Goal: Task Accomplishment & Management: Use online tool/utility

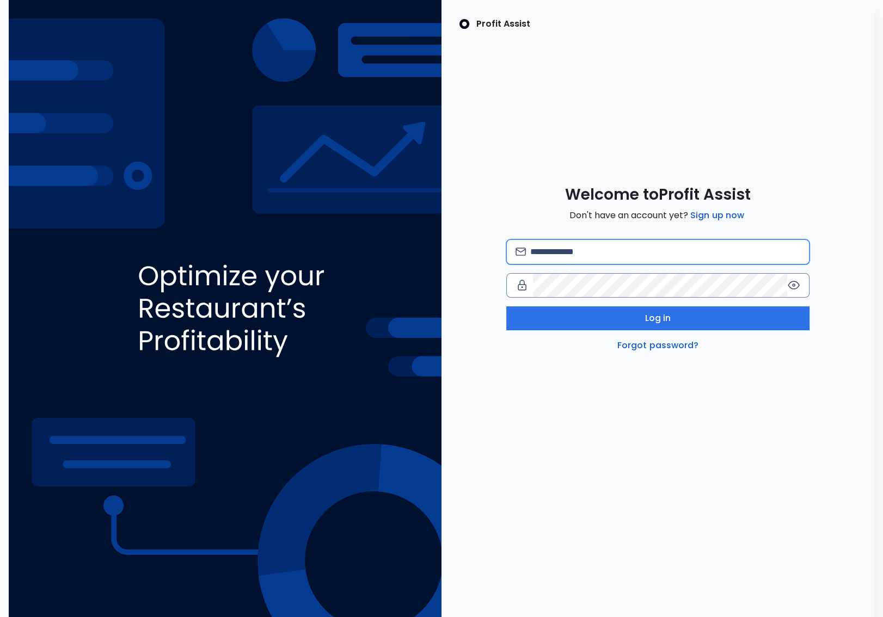
click at [592, 259] on input "email" at bounding box center [665, 252] width 270 height 24
type input "**********"
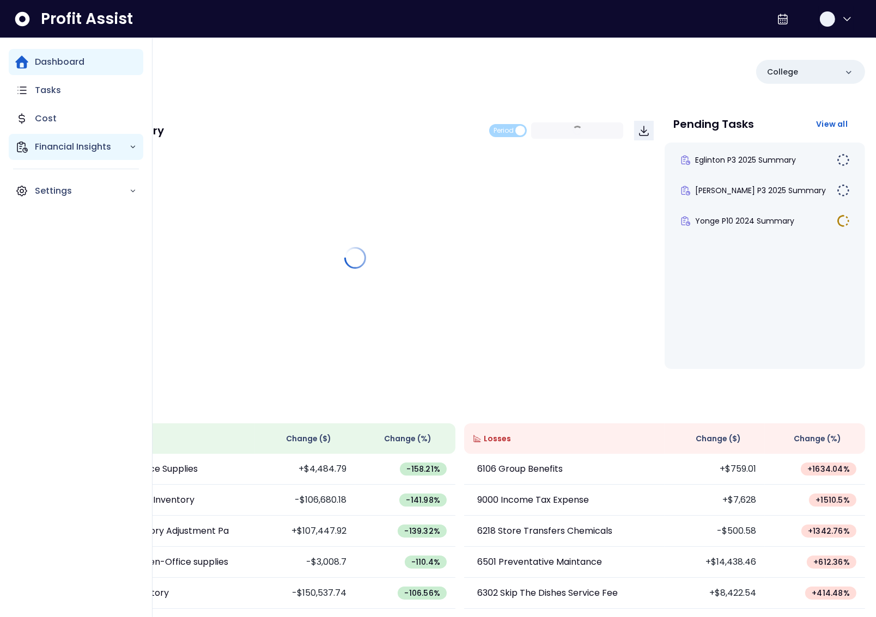
click at [32, 152] on div "Financial Insights" at bounding box center [76, 147] width 134 height 26
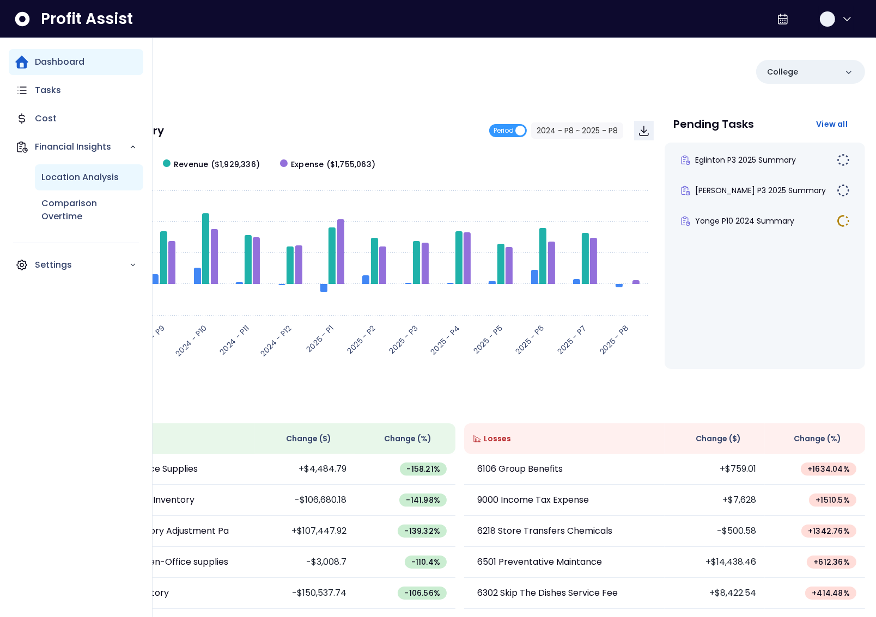
click at [70, 179] on p "Location Analysis" at bounding box center [79, 177] width 77 height 13
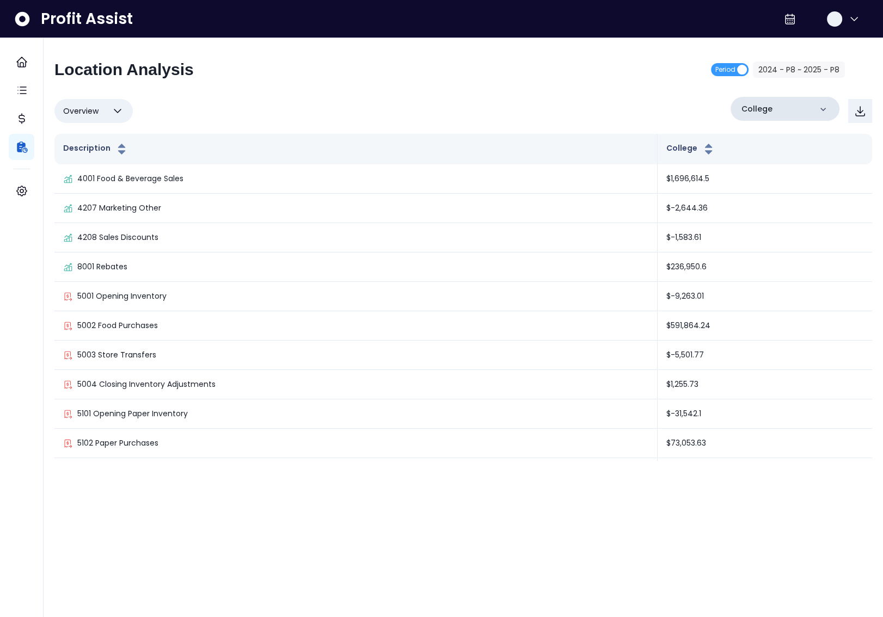
click at [775, 109] on div "College" at bounding box center [785, 109] width 109 height 24
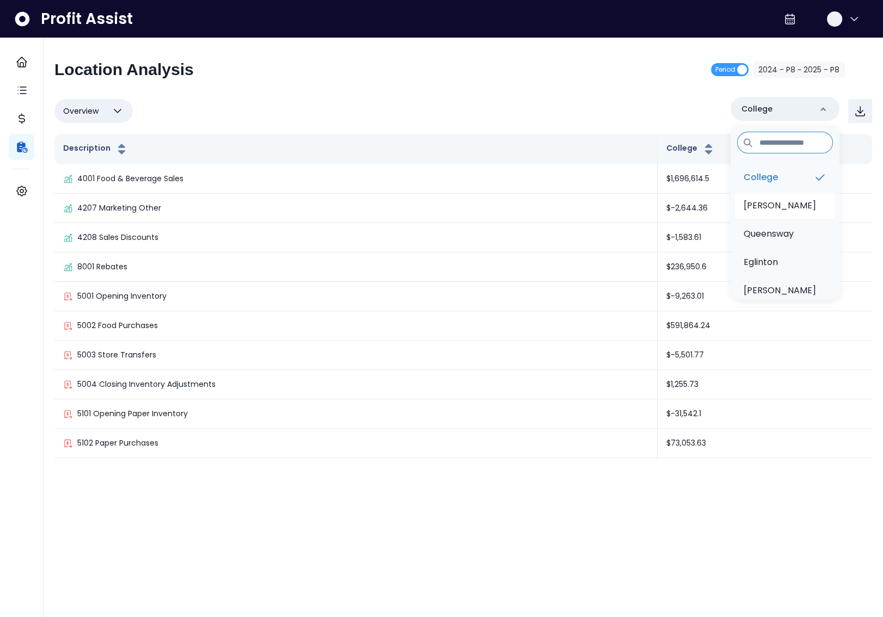
click at [771, 194] on li "[PERSON_NAME]" at bounding box center [785, 206] width 100 height 26
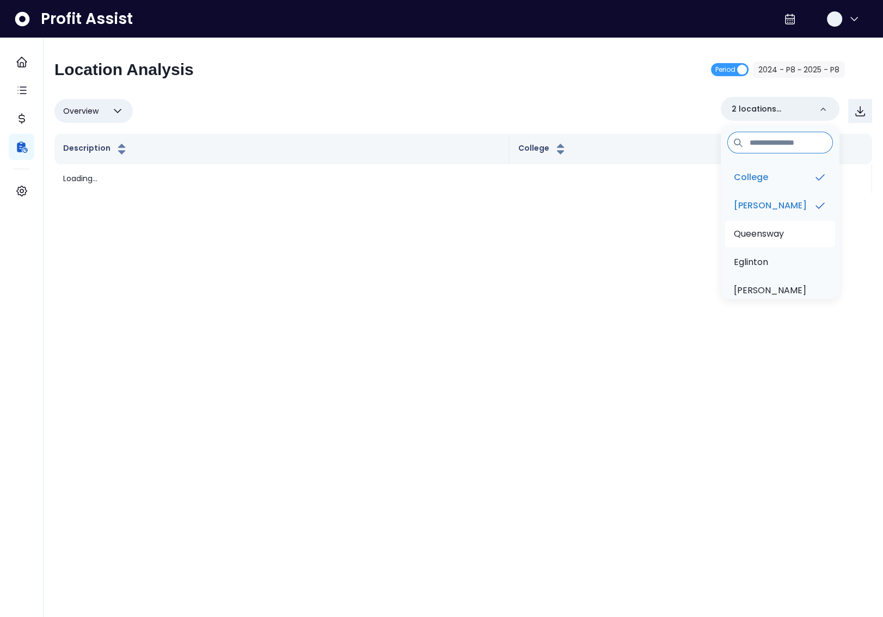
click at [770, 238] on p "Queensway" at bounding box center [759, 234] width 50 height 13
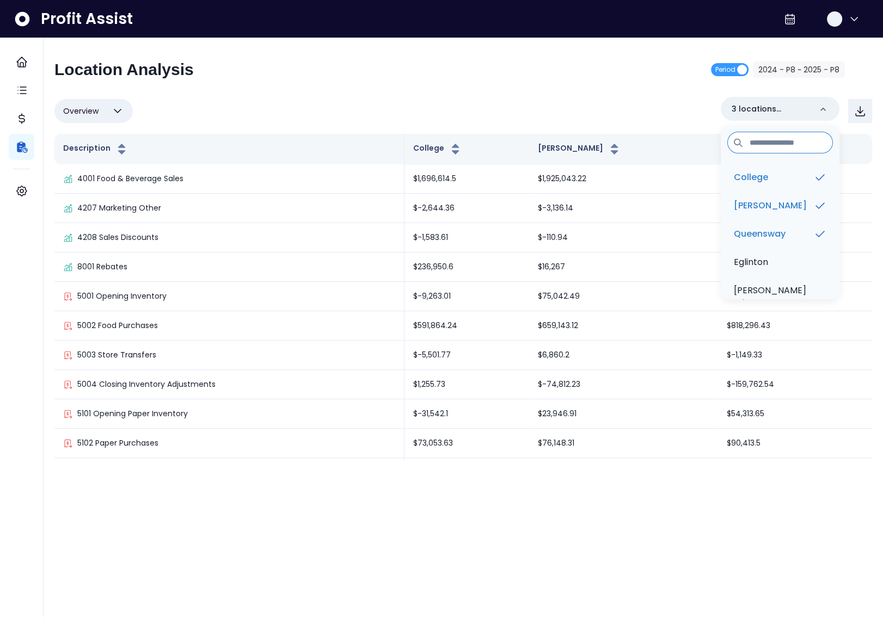
click at [613, 90] on div "Location Analysis Period 2024 - P8 ~ 2025 - P8 Overview Overview % of cost % of…" at bounding box center [463, 260] width 818 height 401
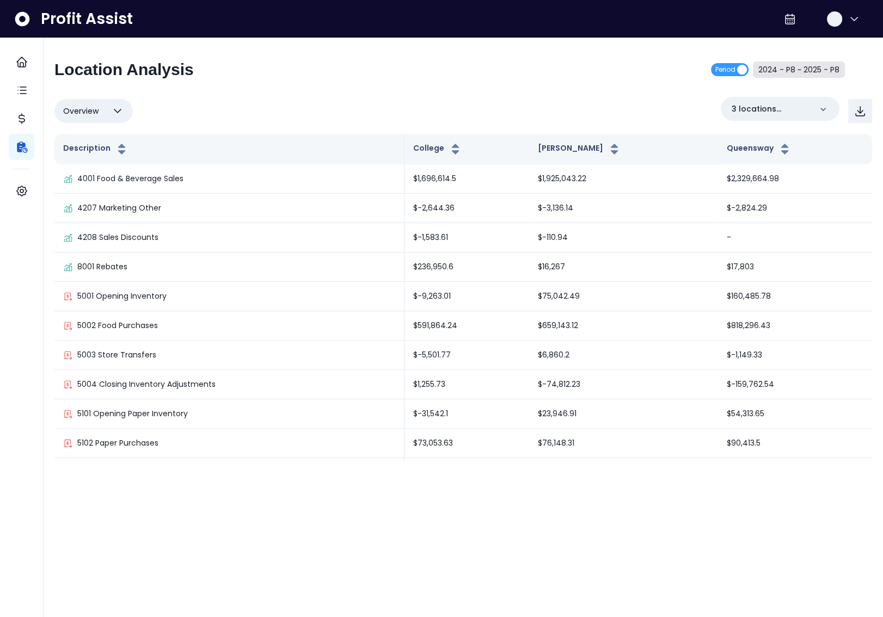
click at [807, 69] on button "2024 - P8 ~ 2025 - P8" at bounding box center [799, 70] width 92 height 16
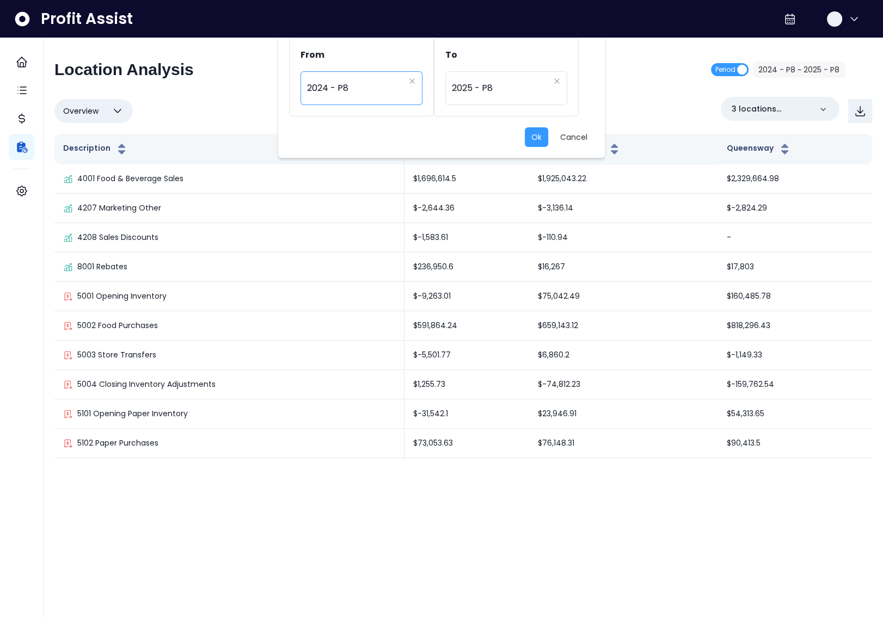
click at [361, 88] on span "2024 - P8" at bounding box center [355, 88] width 97 height 25
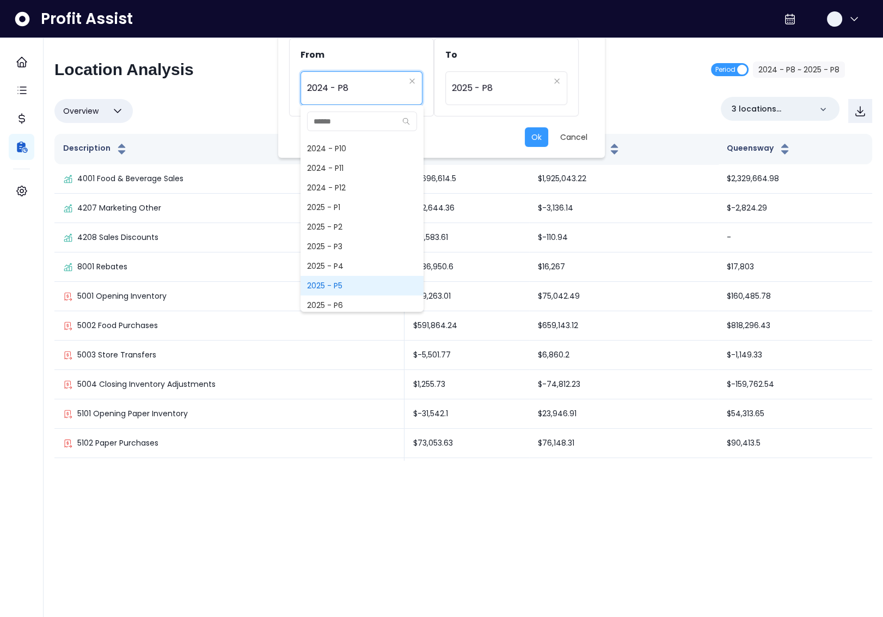
scroll to position [692, 0]
click at [346, 266] on span "2025 - P7" at bounding box center [362, 276] width 123 height 20
type input "*********"
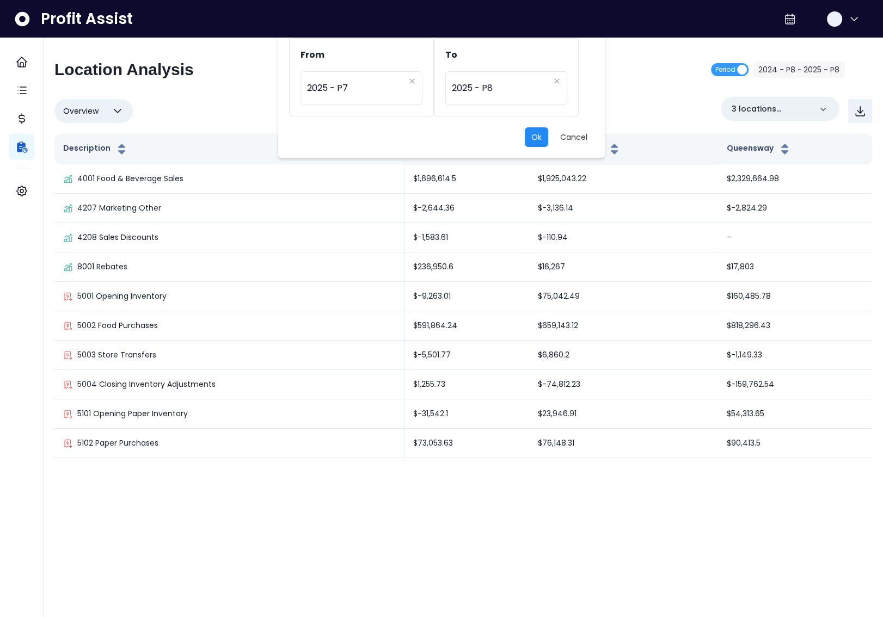
click at [532, 139] on button "Ok" at bounding box center [536, 137] width 23 height 20
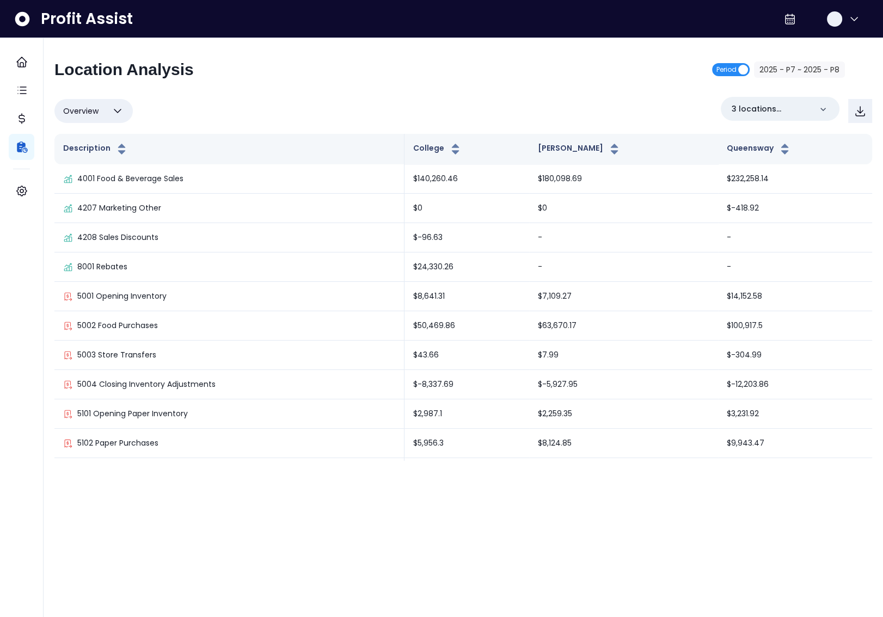
click at [726, 75] on span "Period" at bounding box center [727, 69] width 20 height 13
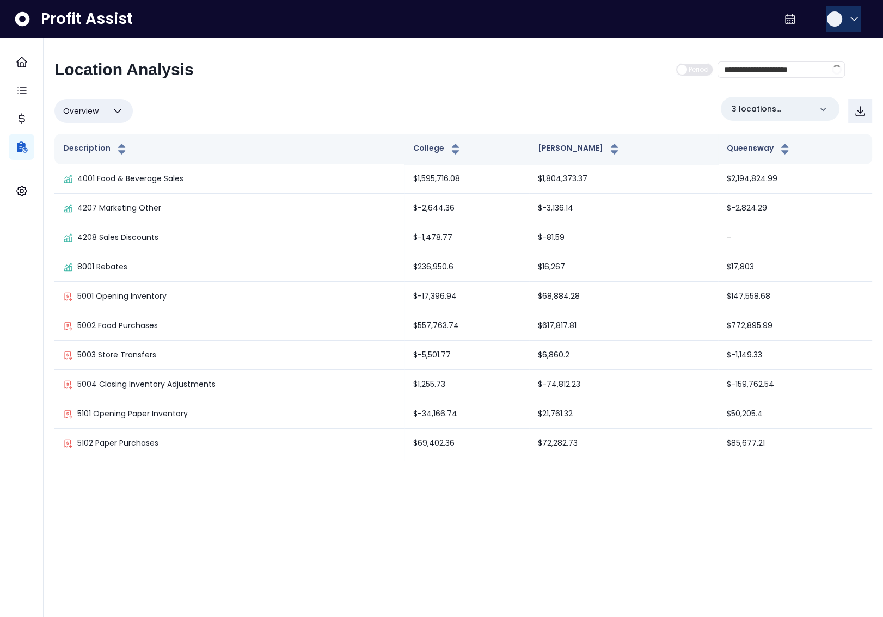
click at [841, 19] on button "button" at bounding box center [843, 19] width 35 height 26
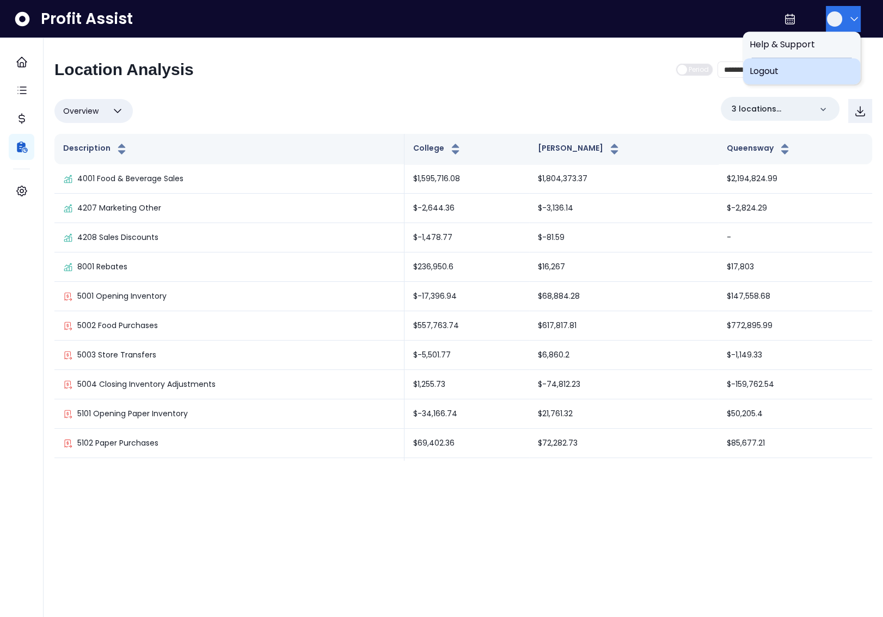
click at [803, 76] on span "Logout" at bounding box center [802, 71] width 105 height 13
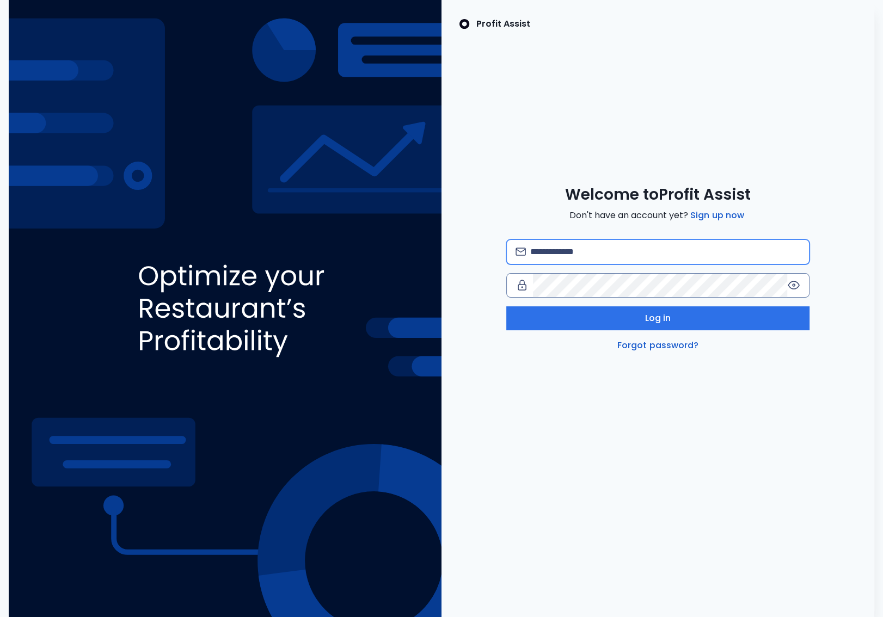
click at [622, 242] on input "email" at bounding box center [665, 252] width 270 height 24
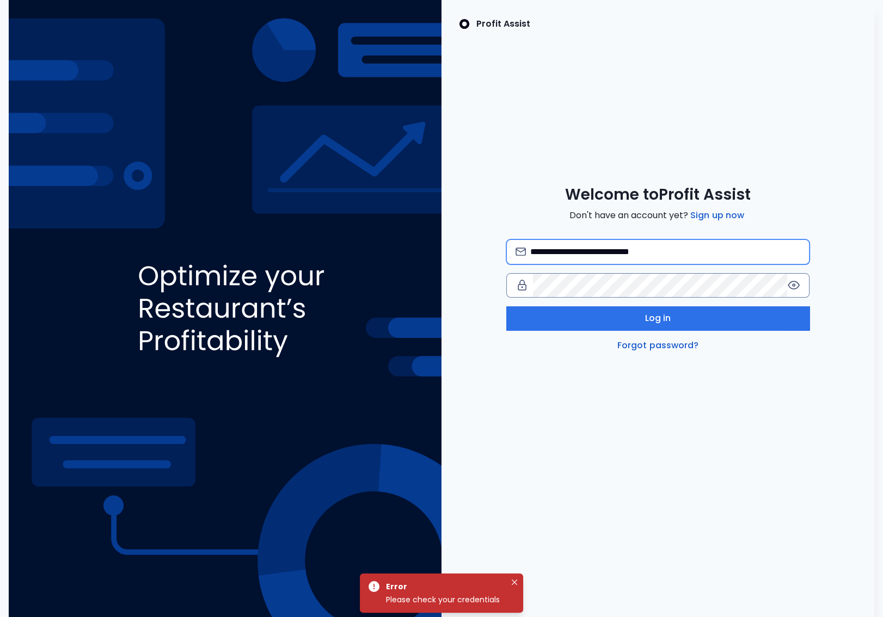
click at [604, 250] on input "**********" at bounding box center [665, 252] width 270 height 24
type input "**********"
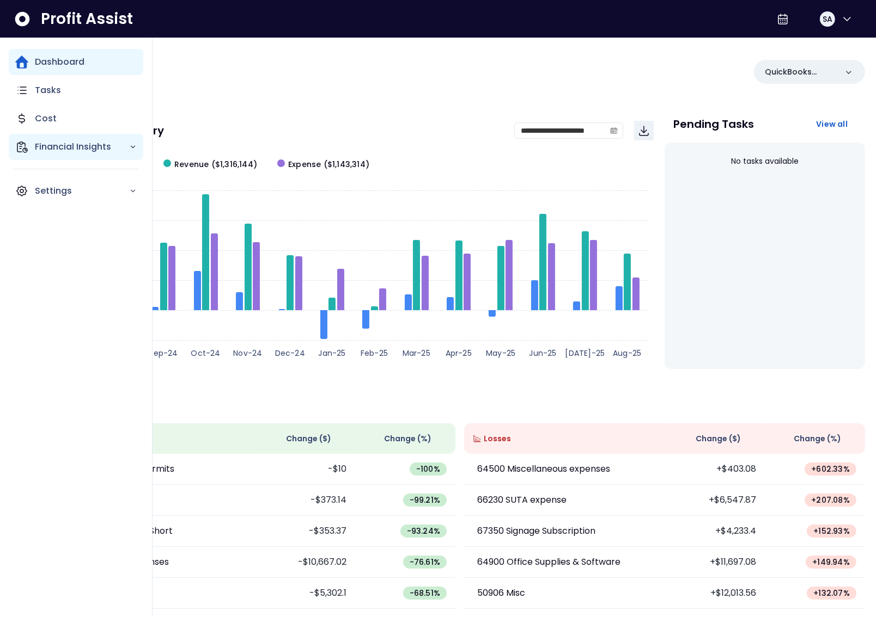
drag, startPoint x: 56, startPoint y: 140, endPoint x: 62, endPoint y: 144, distance: 7.1
click at [56, 140] on p "Financial Insights" at bounding box center [82, 146] width 94 height 13
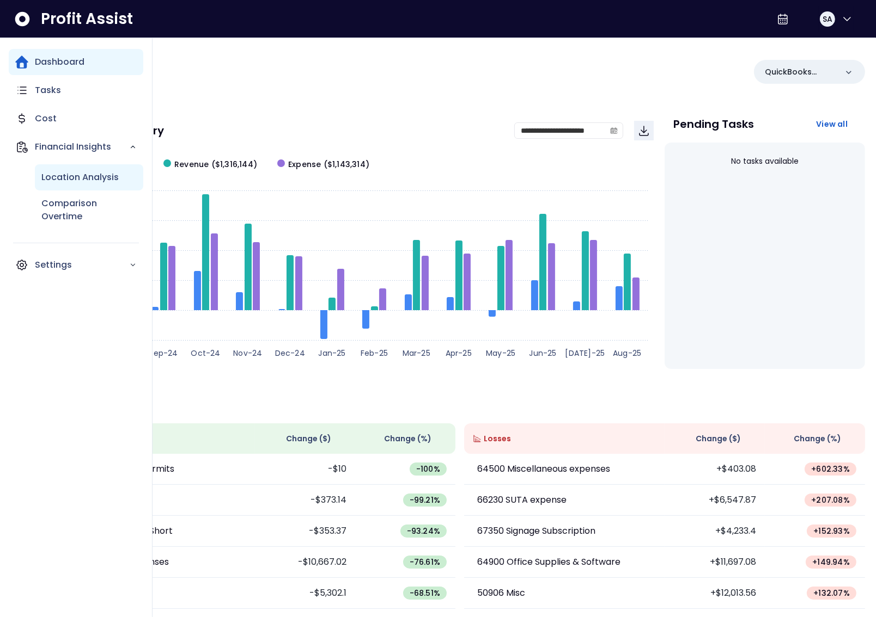
click at [85, 182] on p "Location Analysis" at bounding box center [79, 177] width 77 height 13
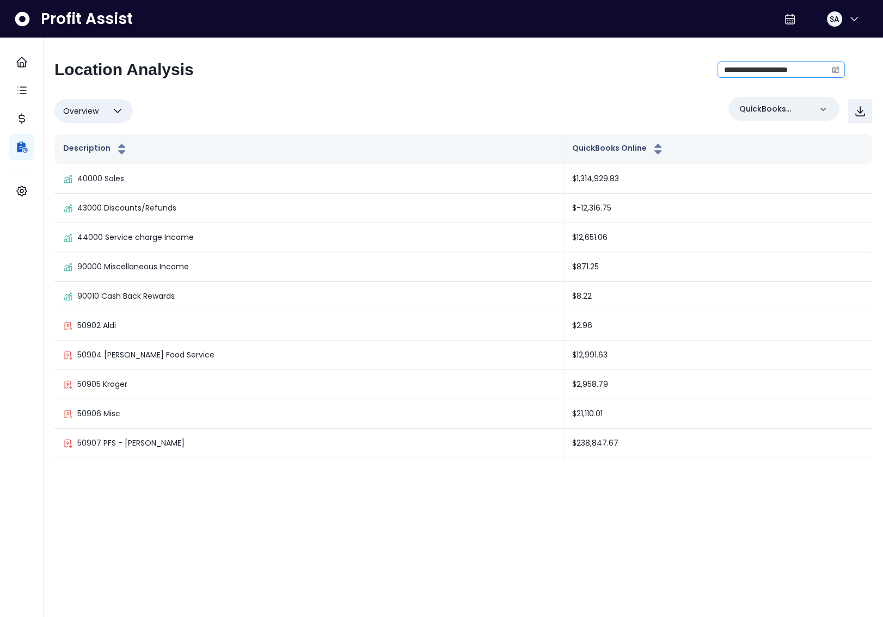
click at [832, 68] on icon "calendar" at bounding box center [836, 70] width 8 height 8
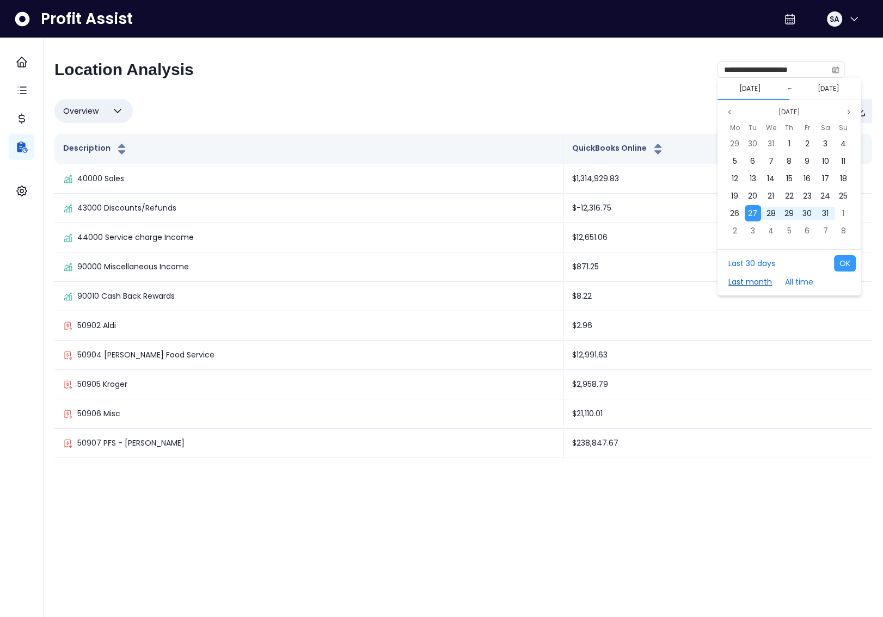
click at [762, 276] on button "Last month" at bounding box center [750, 282] width 54 height 16
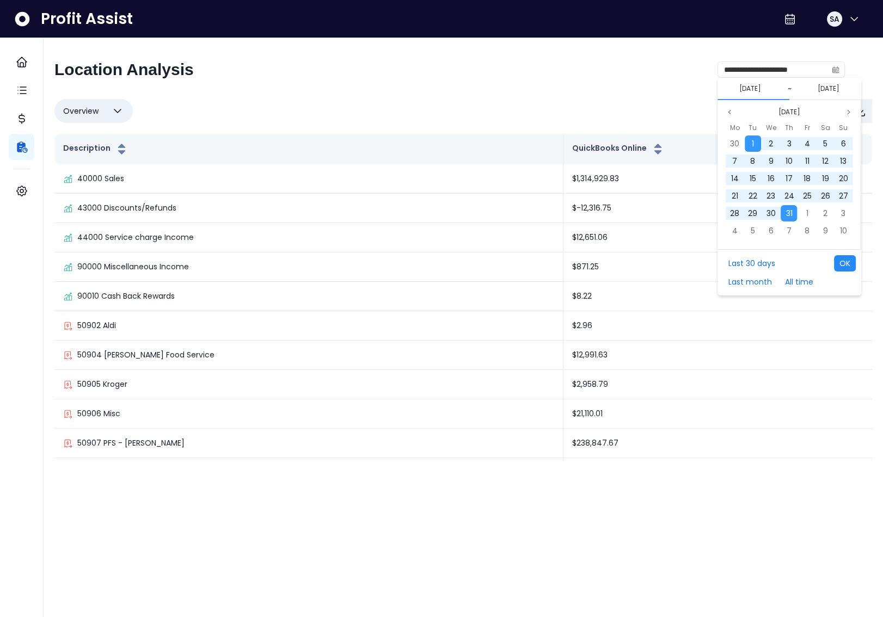
click at [844, 263] on button "OK" at bounding box center [845, 263] width 22 height 16
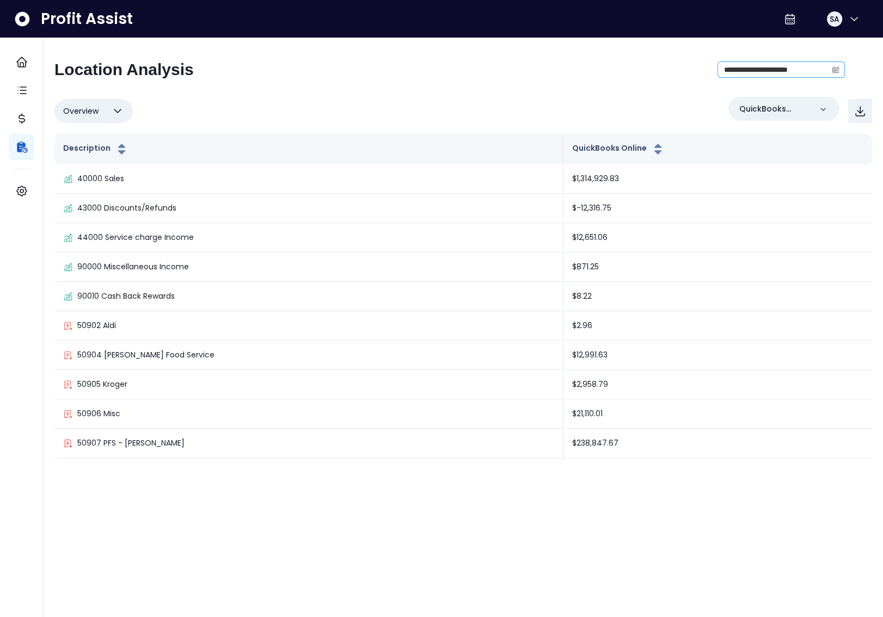
click at [835, 70] on icon "calendar" at bounding box center [836, 69] width 7 height 3
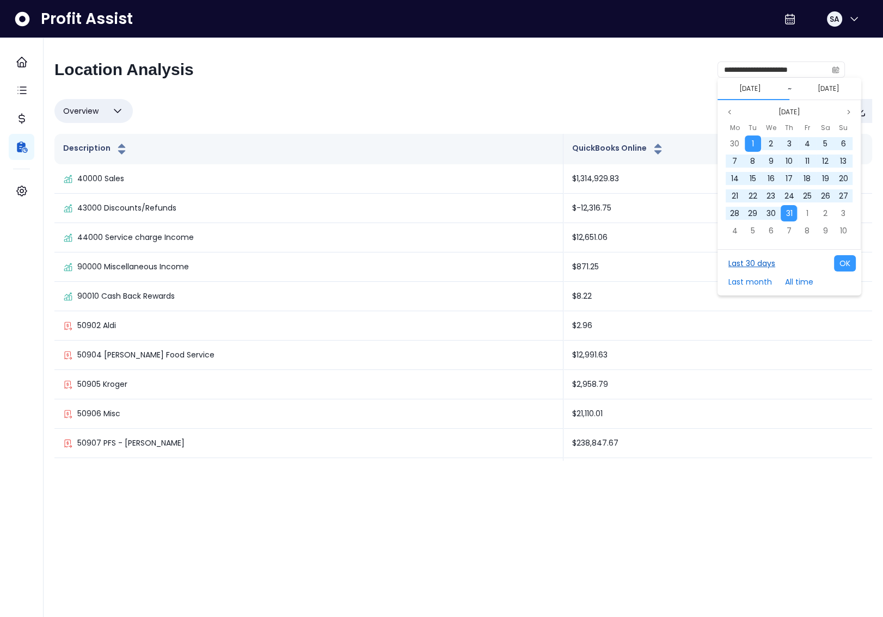
click at [761, 263] on button "Last 30 days" at bounding box center [752, 263] width 58 height 16
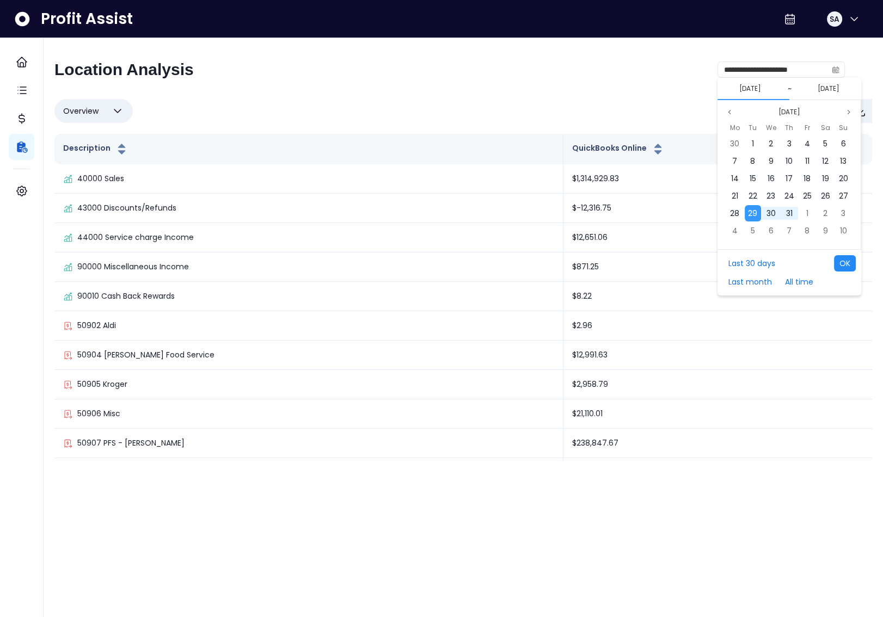
click at [847, 266] on button "OK" at bounding box center [845, 263] width 22 height 16
type input "**********"
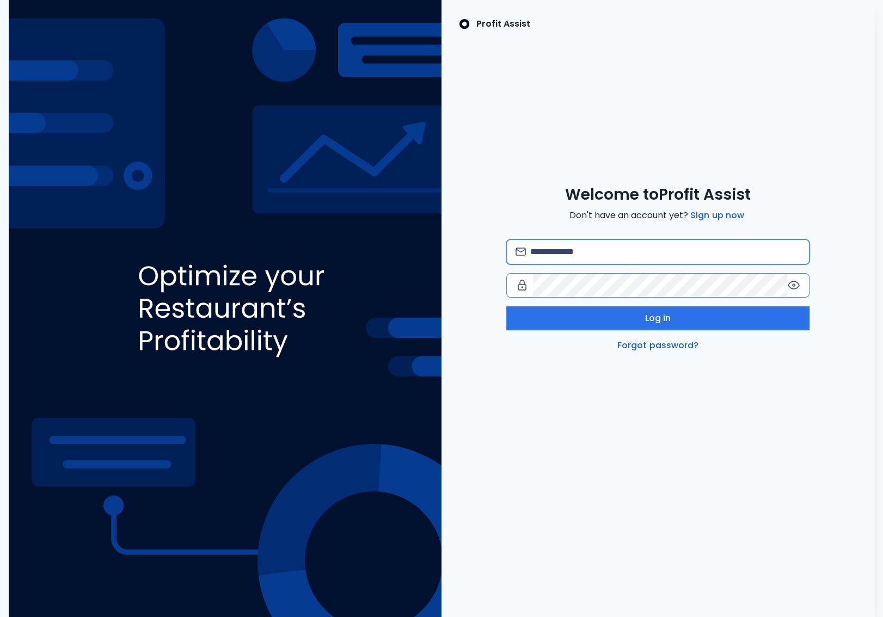
click at [628, 253] on input "email" at bounding box center [665, 252] width 270 height 24
type input "**********"
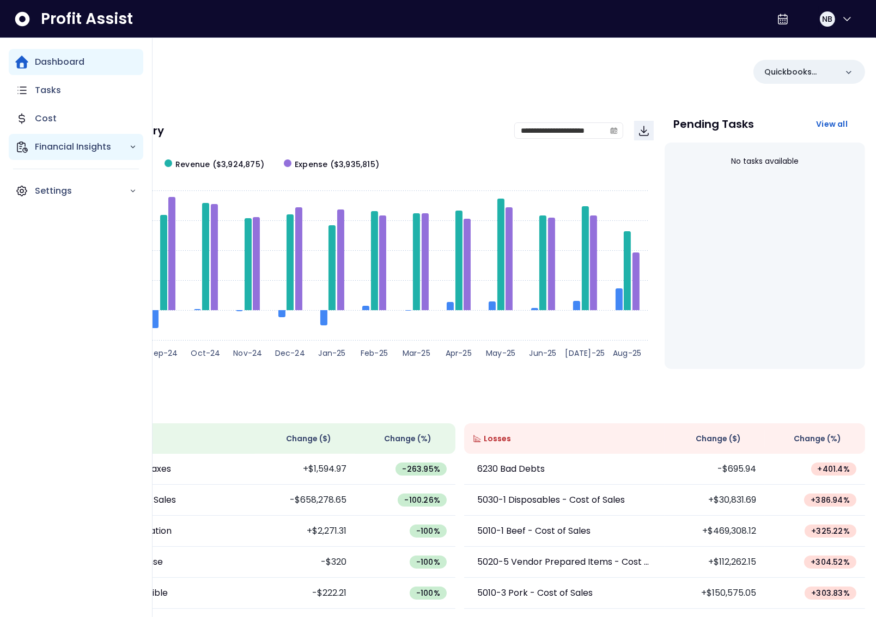
click at [30, 148] on div "Financial Insights" at bounding box center [76, 147] width 134 height 26
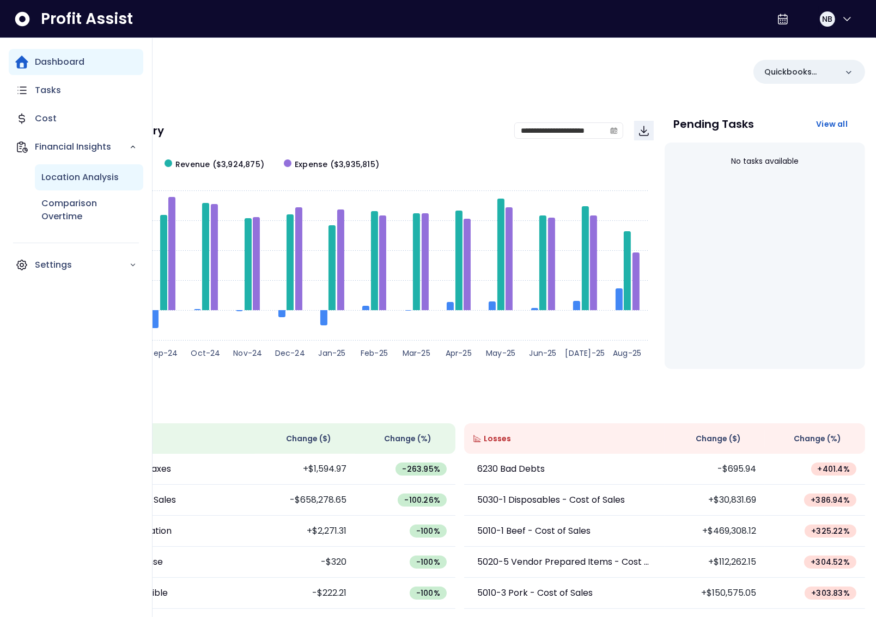
click at [90, 178] on p "Location Analysis" at bounding box center [79, 177] width 77 height 13
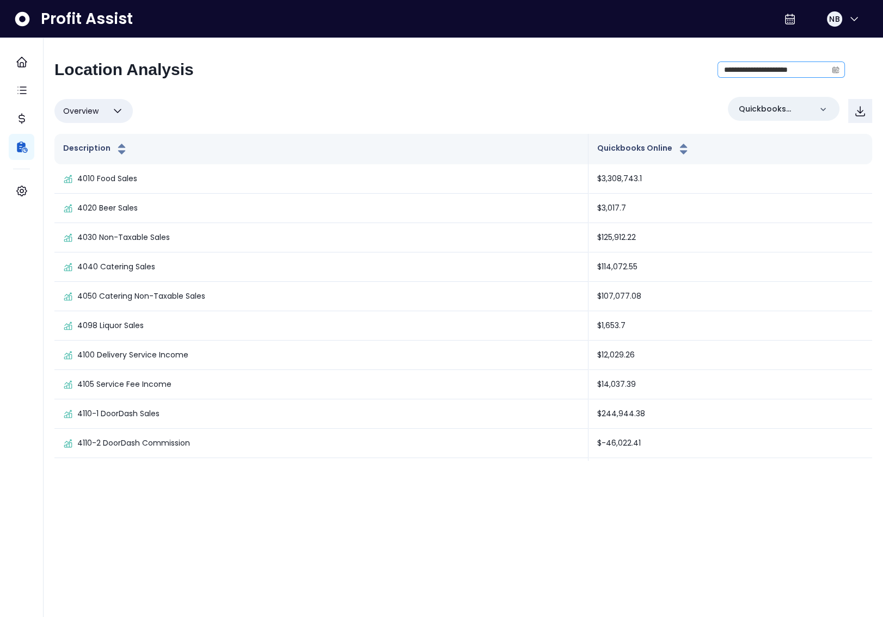
click at [833, 71] on icon "calendar" at bounding box center [836, 71] width 7 height 6
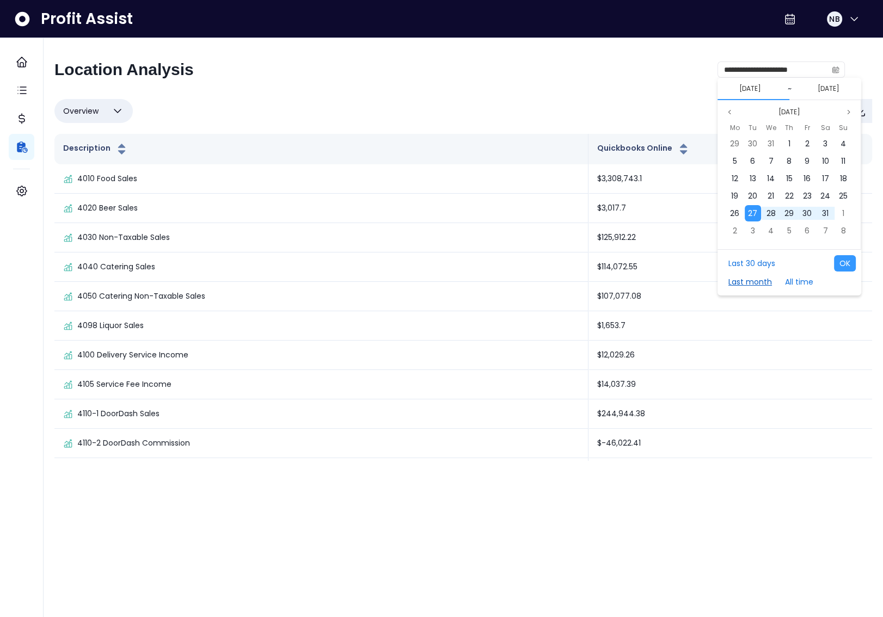
click at [759, 277] on button "Last month" at bounding box center [750, 282] width 54 height 16
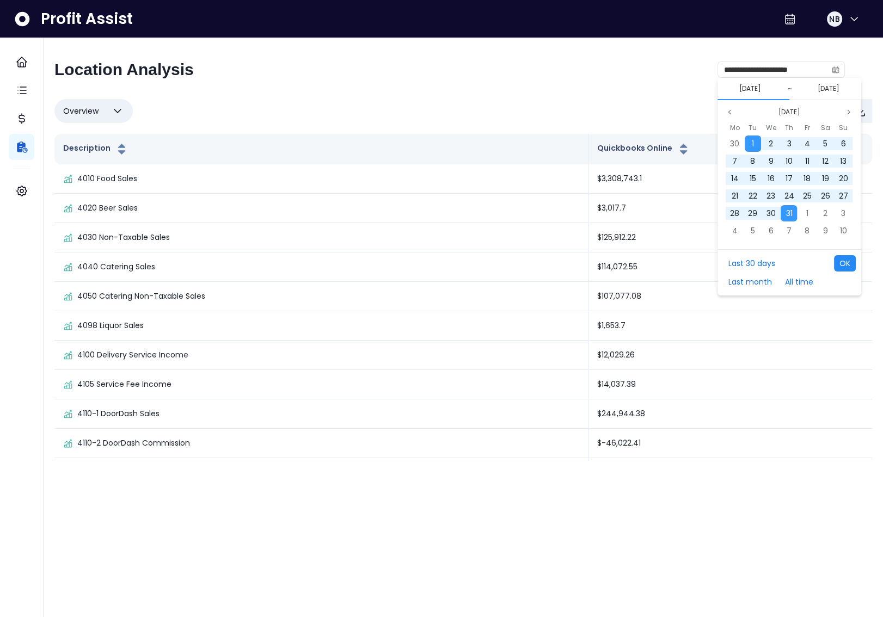
click at [846, 265] on button "OK" at bounding box center [845, 263] width 22 height 16
type input "**********"
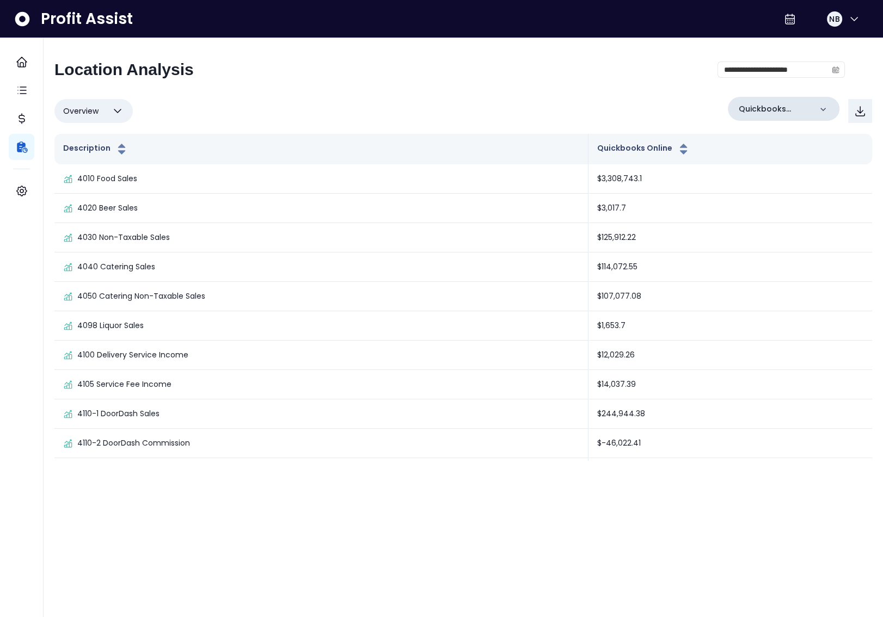
click at [784, 109] on p "Quickbooks Online" at bounding box center [775, 108] width 72 height 11
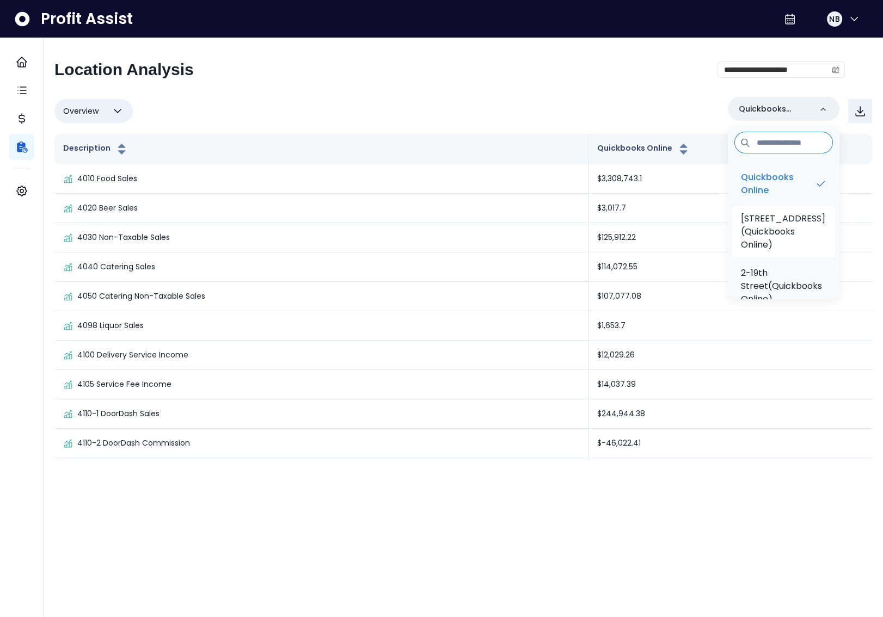
click at [777, 240] on p "[STREET_ADDRESS](Quickbooks Online)" at bounding box center [783, 231] width 85 height 39
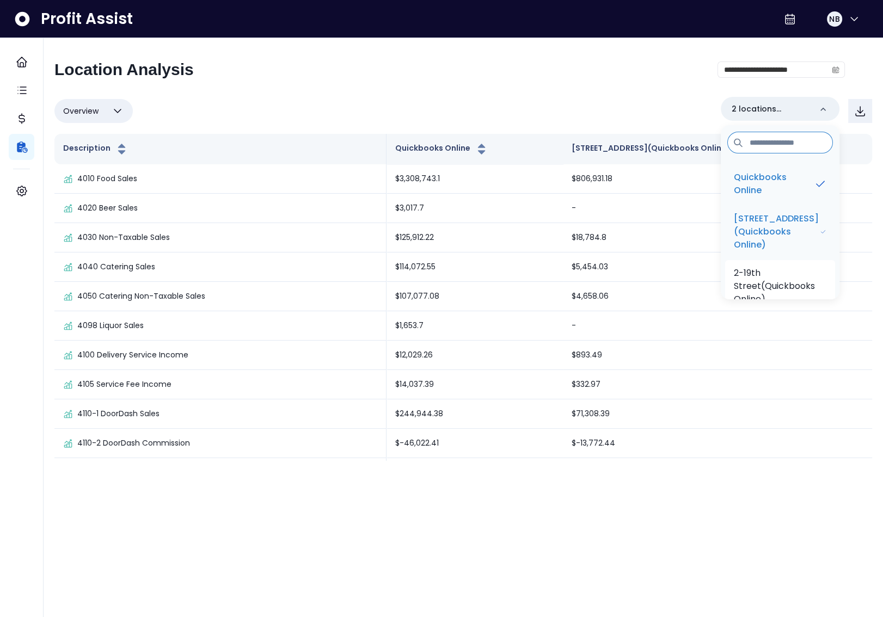
click at [771, 277] on p "2-19th Street(Quickbooks Online)" at bounding box center [780, 286] width 93 height 39
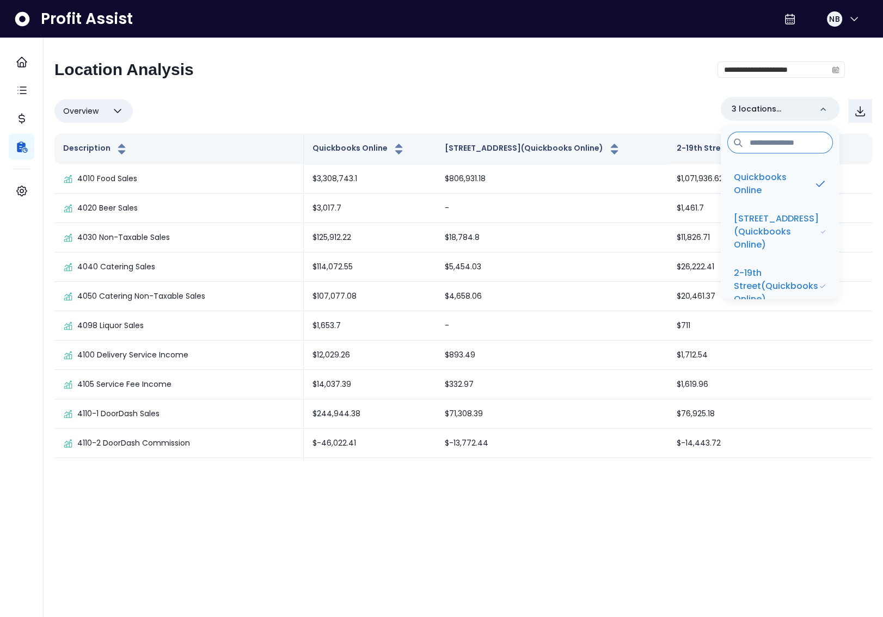
click at [528, 84] on div "**********" at bounding box center [449, 74] width 791 height 28
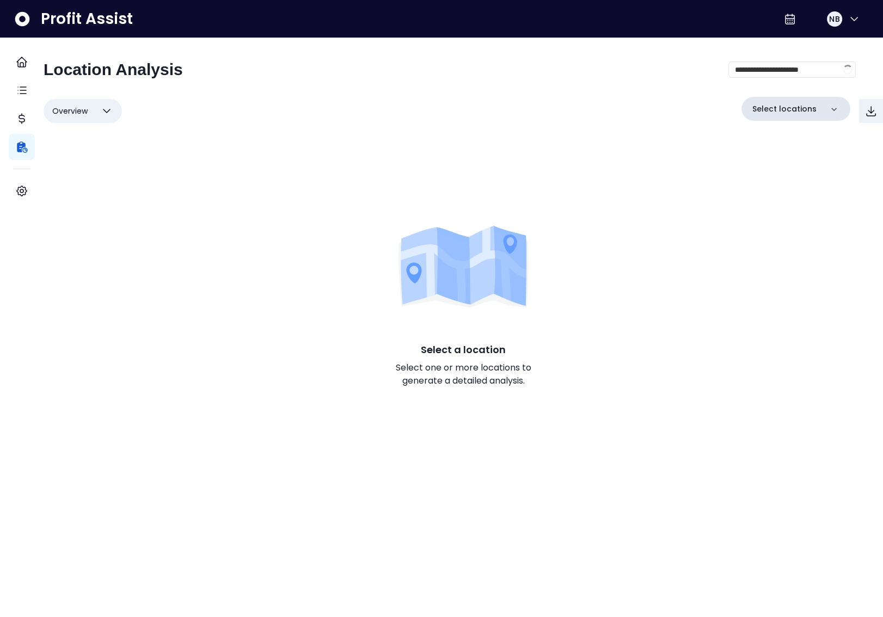
click at [758, 114] on div "Select locations" at bounding box center [796, 109] width 109 height 24
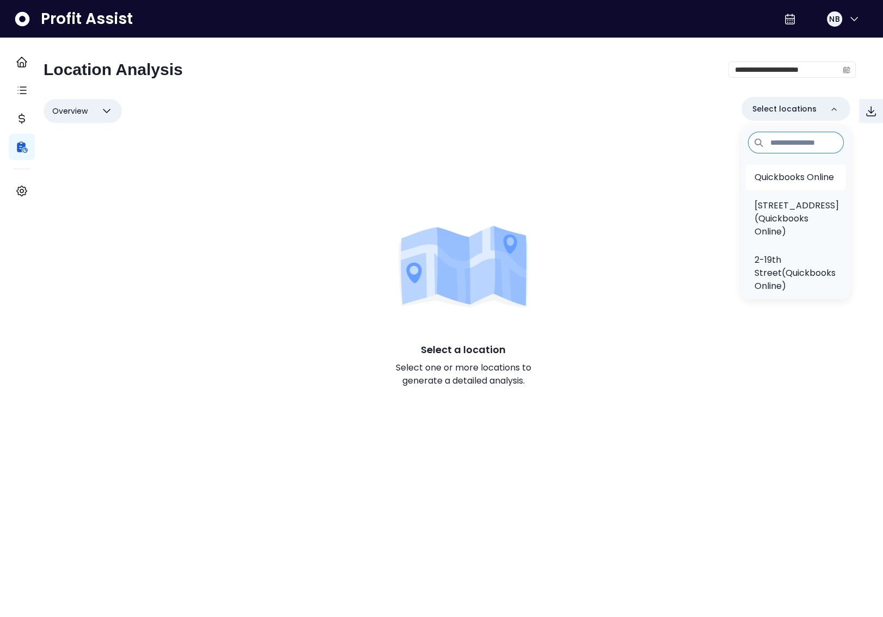
click at [769, 184] on p "Quickbooks Online" at bounding box center [794, 177] width 79 height 13
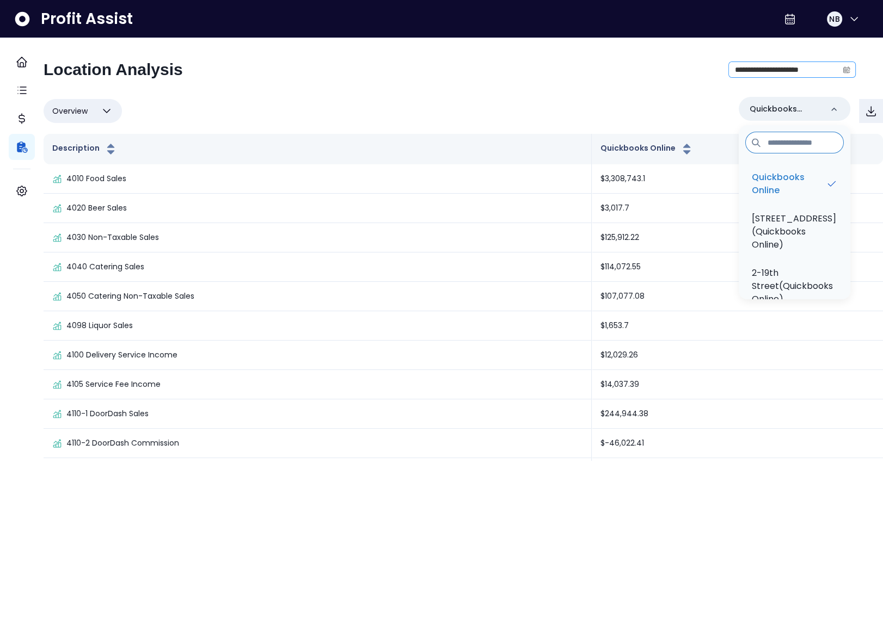
click at [843, 71] on icon "calendar" at bounding box center [847, 70] width 8 height 8
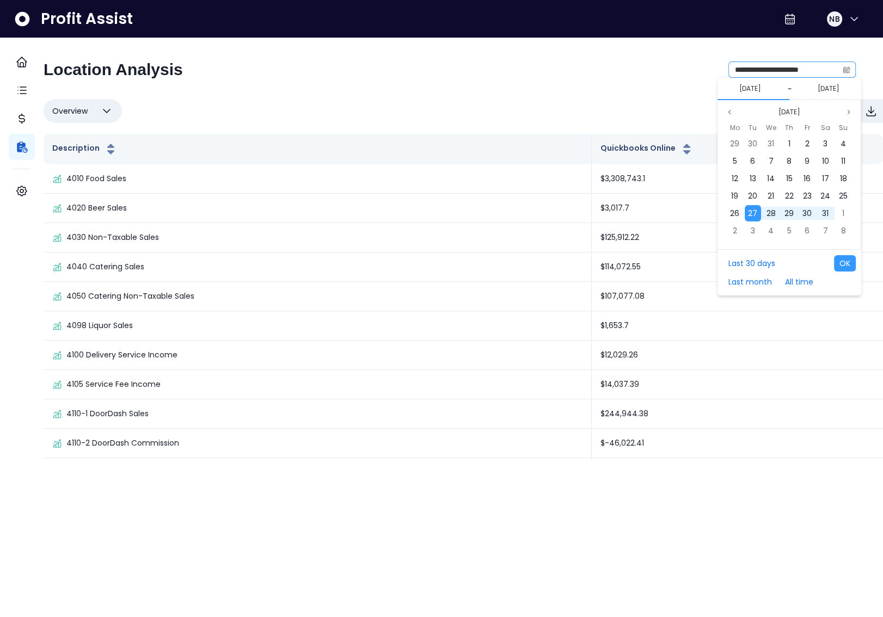
click at [838, 69] on span at bounding box center [846, 69] width 17 height 15
click at [754, 280] on button "Last month" at bounding box center [750, 282] width 54 height 16
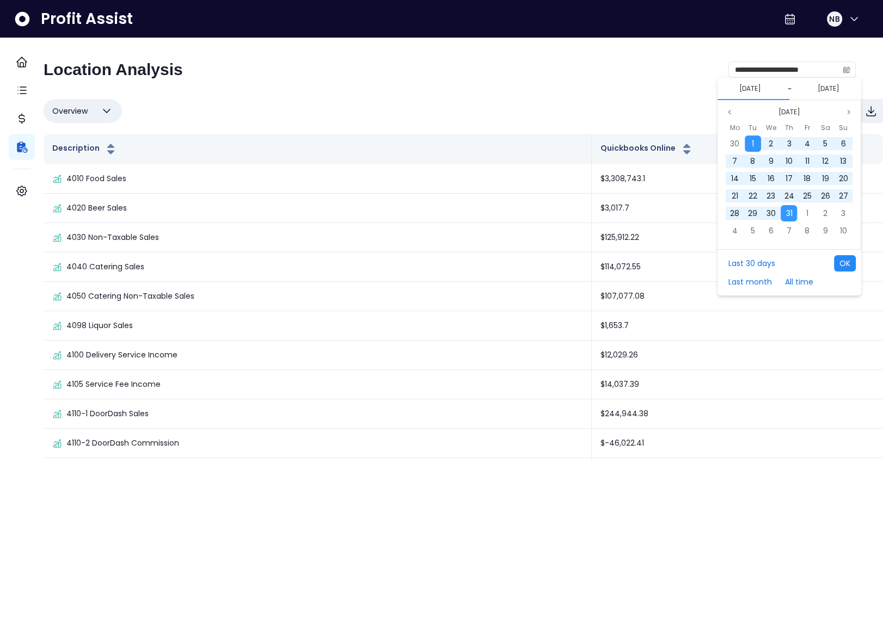
click at [837, 268] on button "OK" at bounding box center [845, 263] width 22 height 16
type input "**********"
